Goal: Navigation & Orientation: Find specific page/section

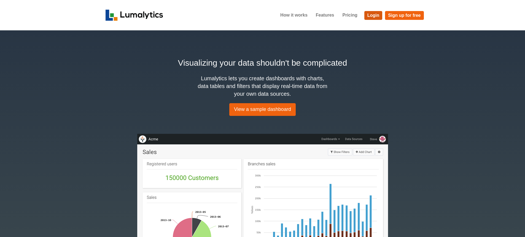
click at [374, 15] on link "Login" at bounding box center [374, 15] width 18 height 9
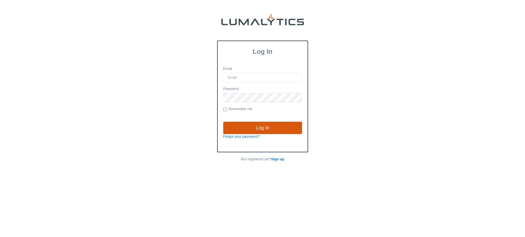
type input "mkates@valleytruckparts.com"
click at [264, 129] on input "Log In" at bounding box center [262, 128] width 79 height 13
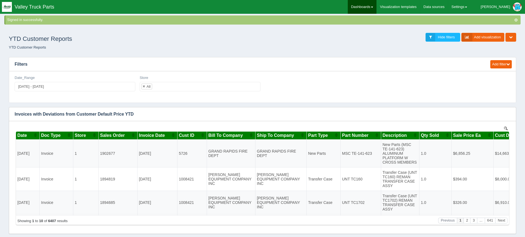
click at [377, 7] on link "Dashboards" at bounding box center [362, 7] width 29 height 14
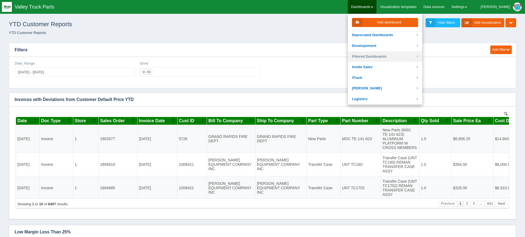
scroll to position [55, 0]
click at [394, 98] on link "Logistics" at bounding box center [385, 98] width 74 height 11
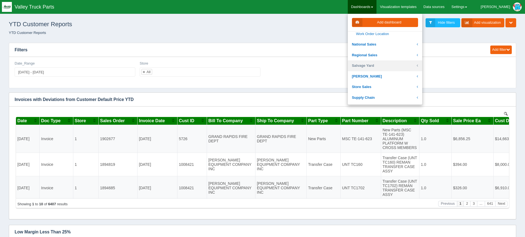
scroll to position [248, 0]
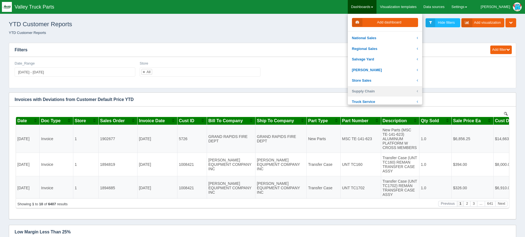
click at [390, 90] on link "Supply Chain" at bounding box center [385, 91] width 74 height 11
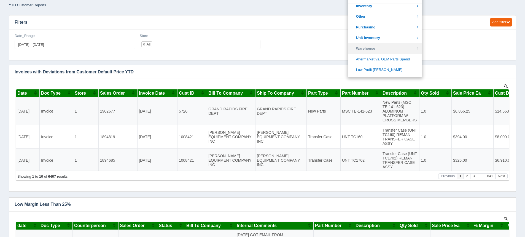
scroll to position [185, 0]
click at [391, 47] on link "Unit Inventory" at bounding box center [385, 47] width 74 height 11
click at [390, 48] on link "Unit Inventory" at bounding box center [385, 47] width 74 height 11
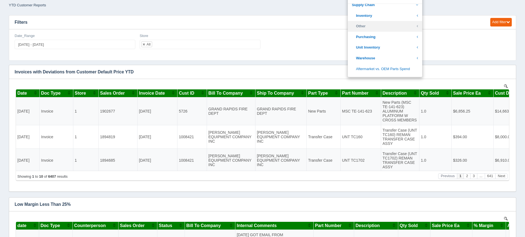
click at [387, 25] on link "Other" at bounding box center [385, 26] width 74 height 11
click at [383, 25] on link "Other" at bounding box center [385, 26] width 74 height 11
click at [387, 14] on link "Inventory" at bounding box center [385, 15] width 74 height 11
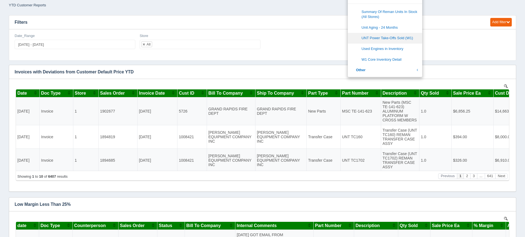
scroll to position [433, 0]
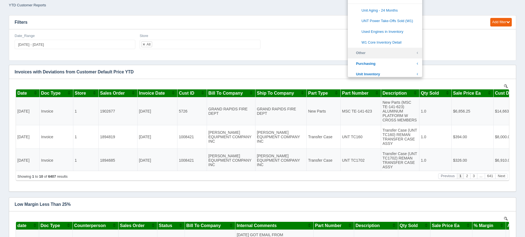
click at [391, 48] on link "Other" at bounding box center [385, 53] width 74 height 11
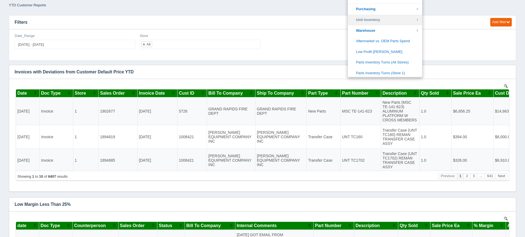
click at [411, 23] on link "Unit Inventory" at bounding box center [385, 20] width 74 height 11
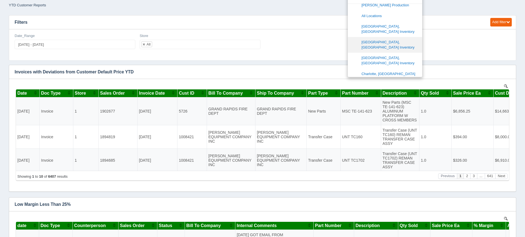
scroll to position [195, 0]
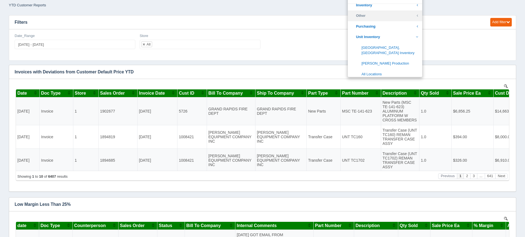
click at [389, 14] on link "Other" at bounding box center [385, 15] width 74 height 11
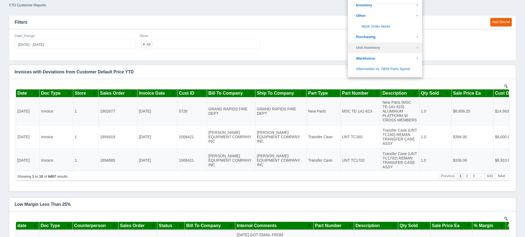
click at [397, 47] on link "Unit Inventory" at bounding box center [385, 47] width 74 height 11
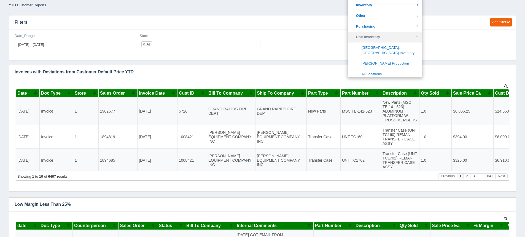
click at [395, 36] on link "Unit Inventory" at bounding box center [385, 37] width 74 height 11
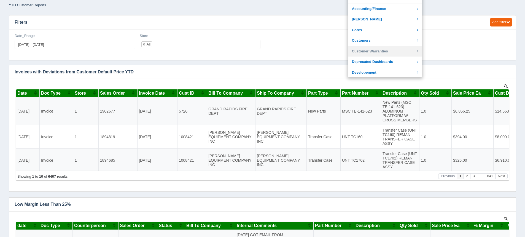
scroll to position [0, 0]
click at [403, 29] on link "Cores" at bounding box center [385, 30] width 74 height 11
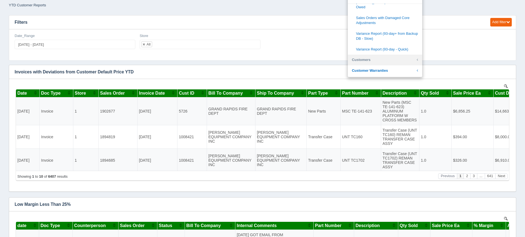
scroll to position [221, 0]
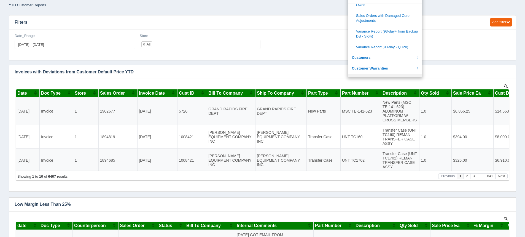
click at [407, 74] on link "Deprecated Dashboards" at bounding box center [385, 79] width 74 height 11
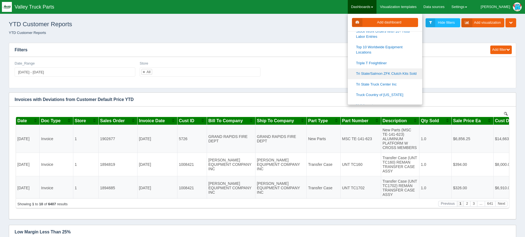
scroll to position [496, 0]
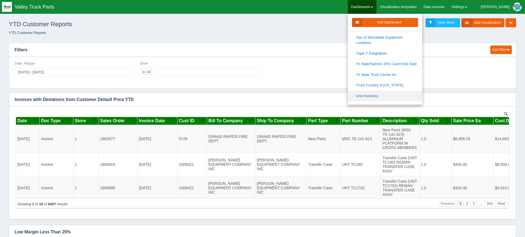
click at [395, 91] on link "Unit Inventory" at bounding box center [385, 96] width 74 height 11
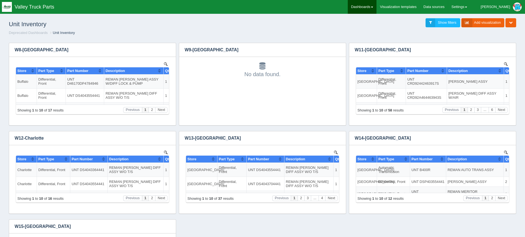
click at [377, 7] on link "Dashboards" at bounding box center [362, 7] width 29 height 14
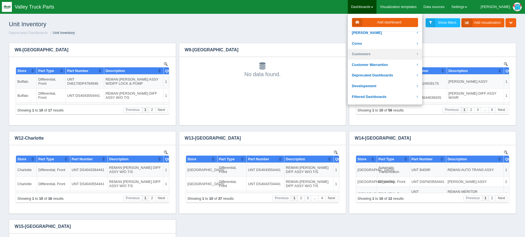
scroll to position [28, 0]
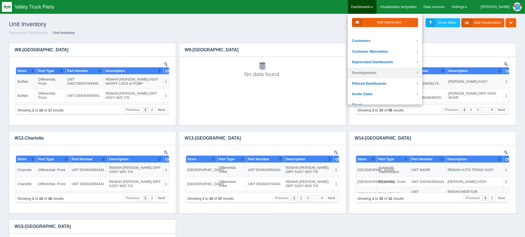
click at [396, 71] on link "Developement" at bounding box center [385, 73] width 74 height 11
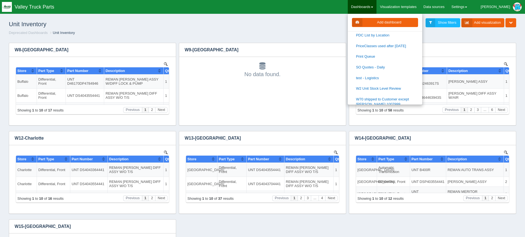
scroll to position [138, 0]
